Goal: Obtain resource: Download file/media

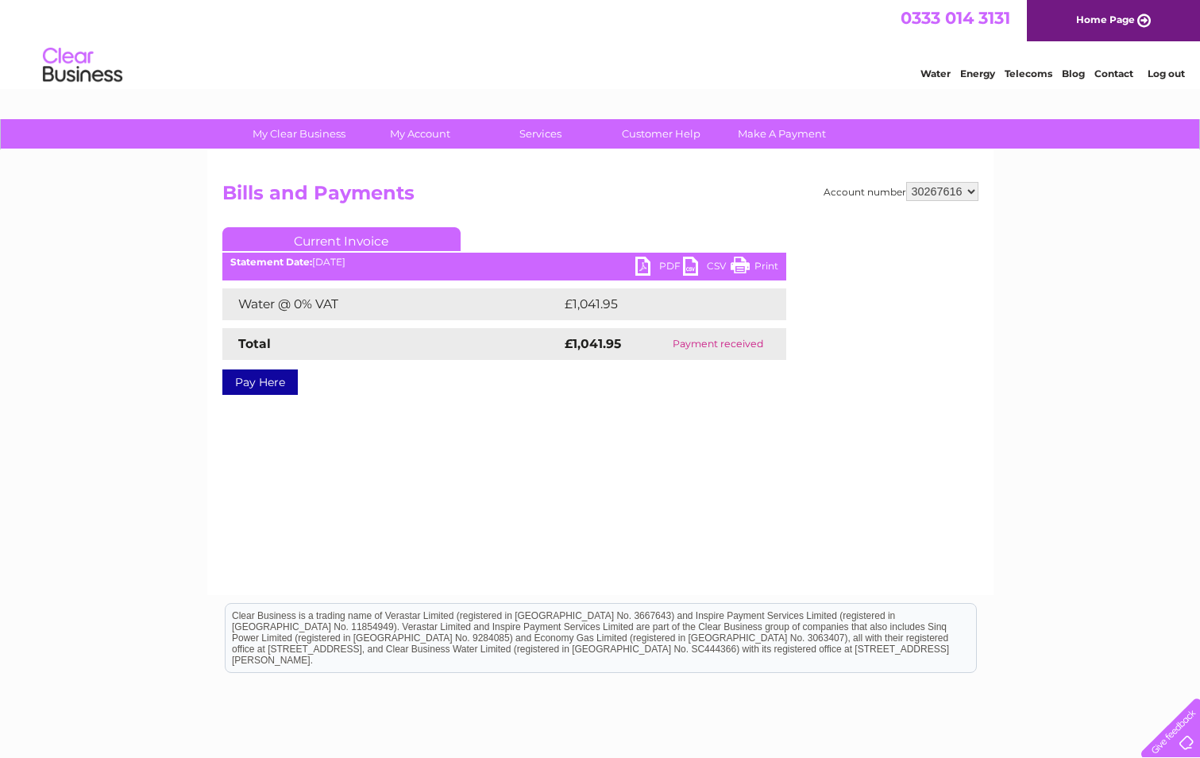
click at [950, 194] on select "911648 975946 979041 980046 990352 990353 990356 990361 997232 1080773 1081707 …" at bounding box center [942, 191] width 72 height 19
click at [942, 196] on select "911648 975946 979041 980046 990352 990353 990356 990361 997232 1080773 1081707 …" at bounding box center [942, 191] width 72 height 19
click at [963, 187] on select "911648 975946 979041 980046 990352 990353 990356 990361 997232 1080773 1081707 …" at bounding box center [942, 191] width 72 height 19
click at [659, 264] on link "PDF" at bounding box center [659, 267] width 48 height 23
click at [930, 196] on select "911648 975946 979041 980046 990352 990353 990356 990361 997232 1080773 1081707 …" at bounding box center [942, 191] width 72 height 19
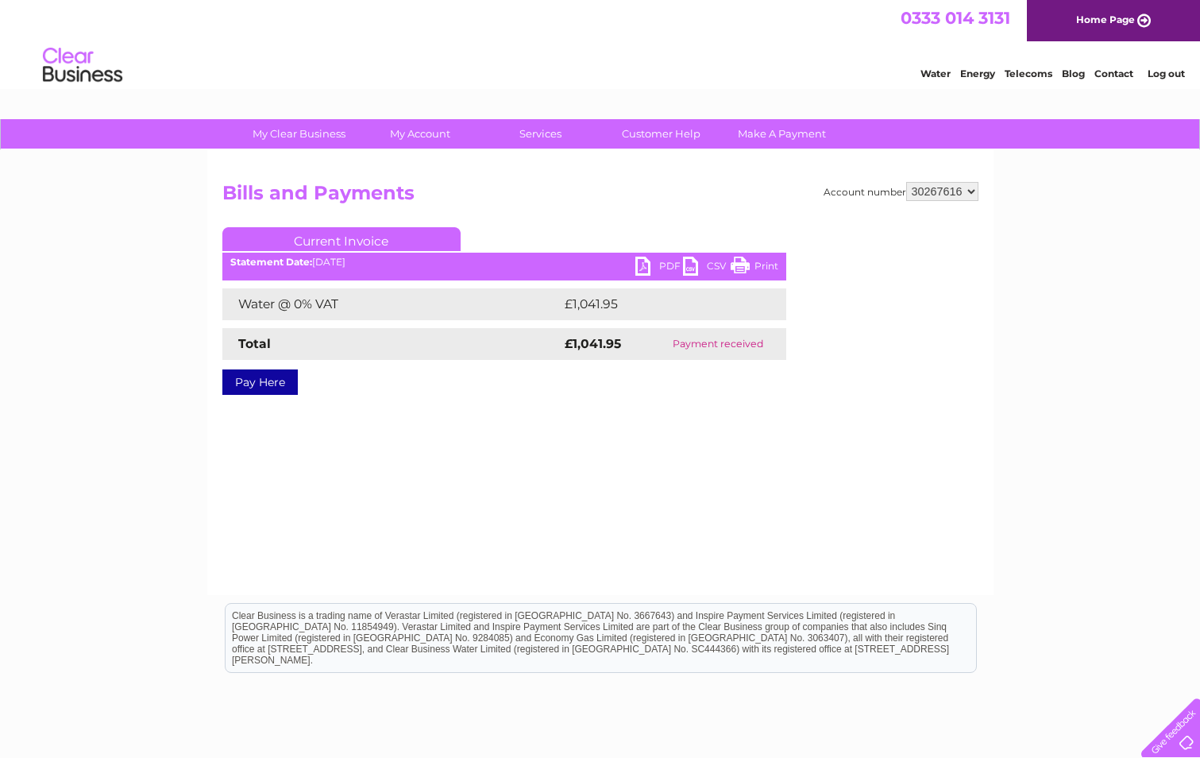
select select "3023517"
click at [906, 182] on select "911648 975946 979041 980046 990352 990353 990356 990361 997232 1080773 1081707 …" at bounding box center [942, 191] width 72 height 19
click at [661, 266] on link "PDF" at bounding box center [659, 267] width 48 height 23
click at [939, 190] on select "911648 975946 979041 980046 990352 990353 990356 990361 997232 1080773 1081707 …" at bounding box center [942, 191] width 72 height 19
select select "1113962"
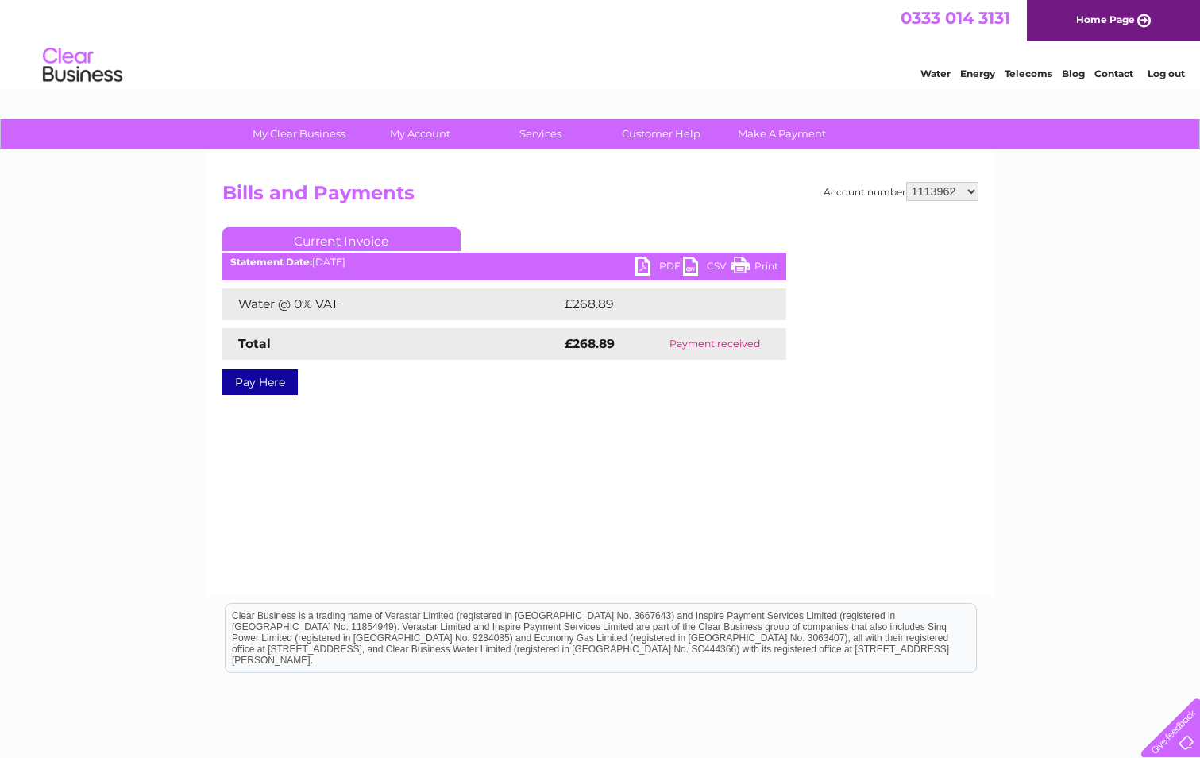
click at [906, 182] on select "911648 975946 979041 980046 990352 990353 990356 990361 997232 1080773 1081707 …" at bounding box center [942, 191] width 72 height 19
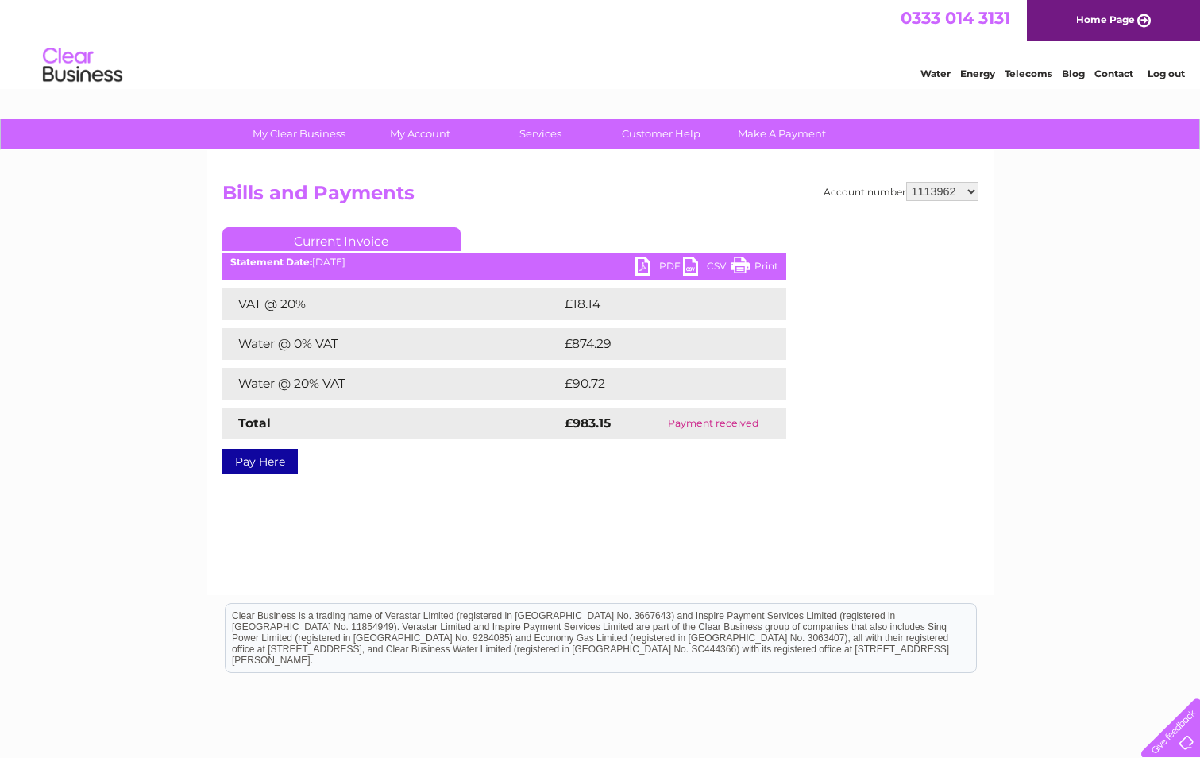
click at [659, 260] on link "PDF" at bounding box center [659, 267] width 48 height 23
